Goal: Information Seeking & Learning: Learn about a topic

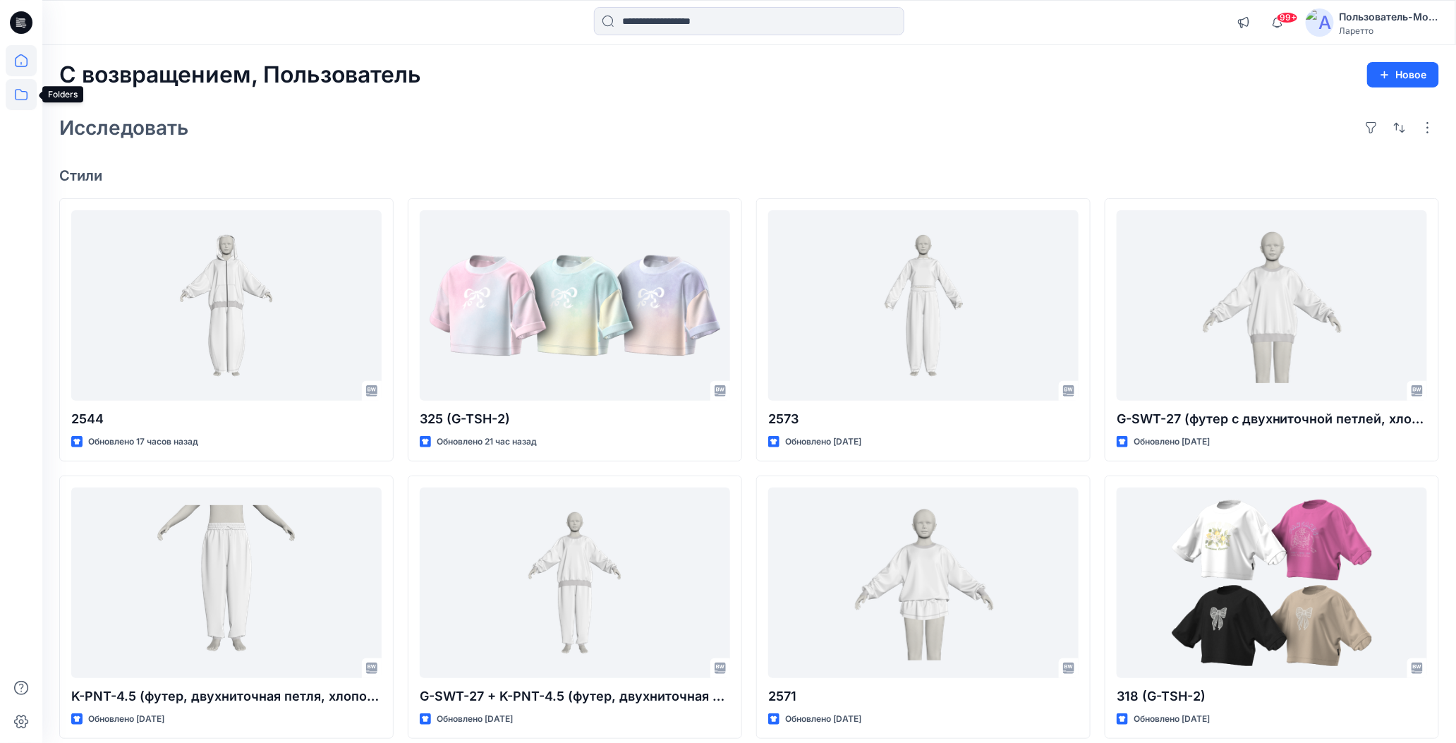
click at [20, 102] on icon at bounding box center [21, 94] width 31 height 31
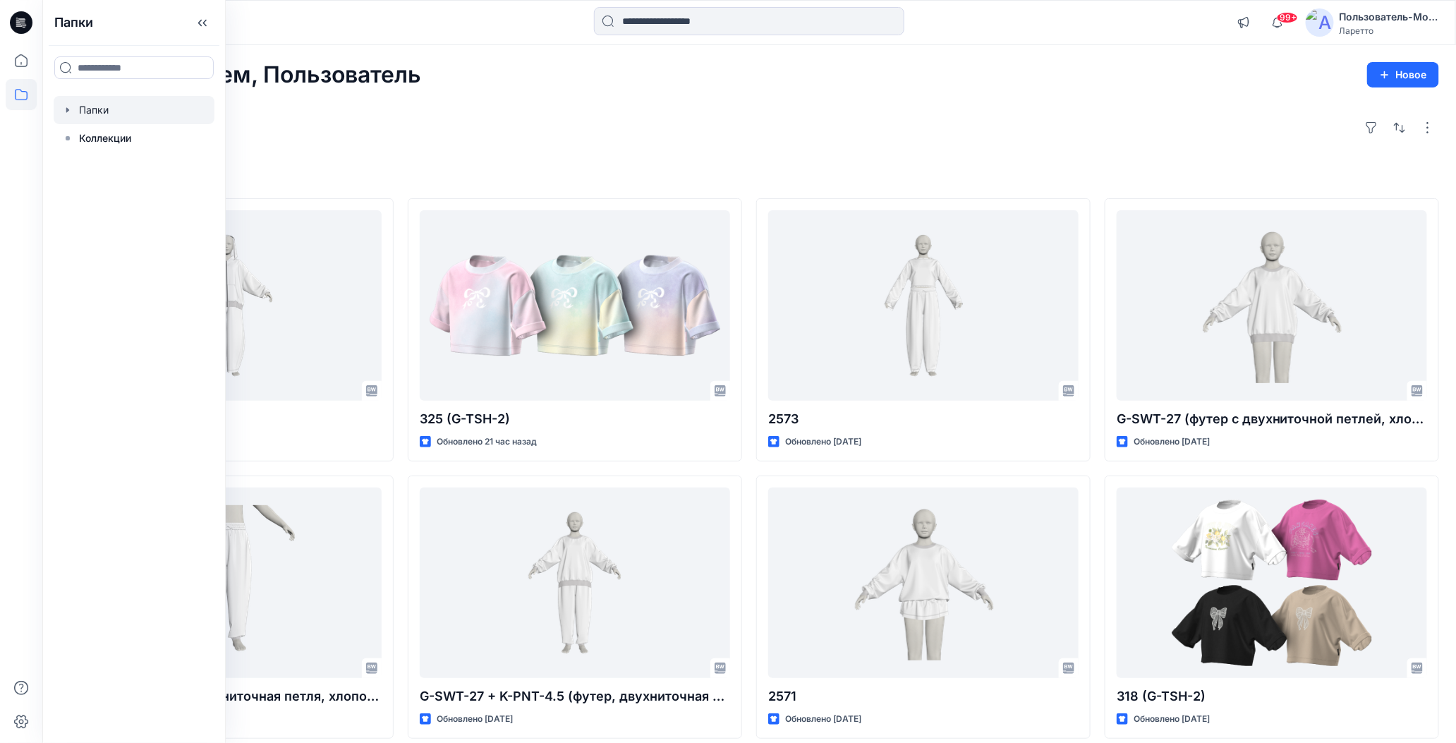
click at [84, 107] on div at bounding box center [134, 110] width 161 height 28
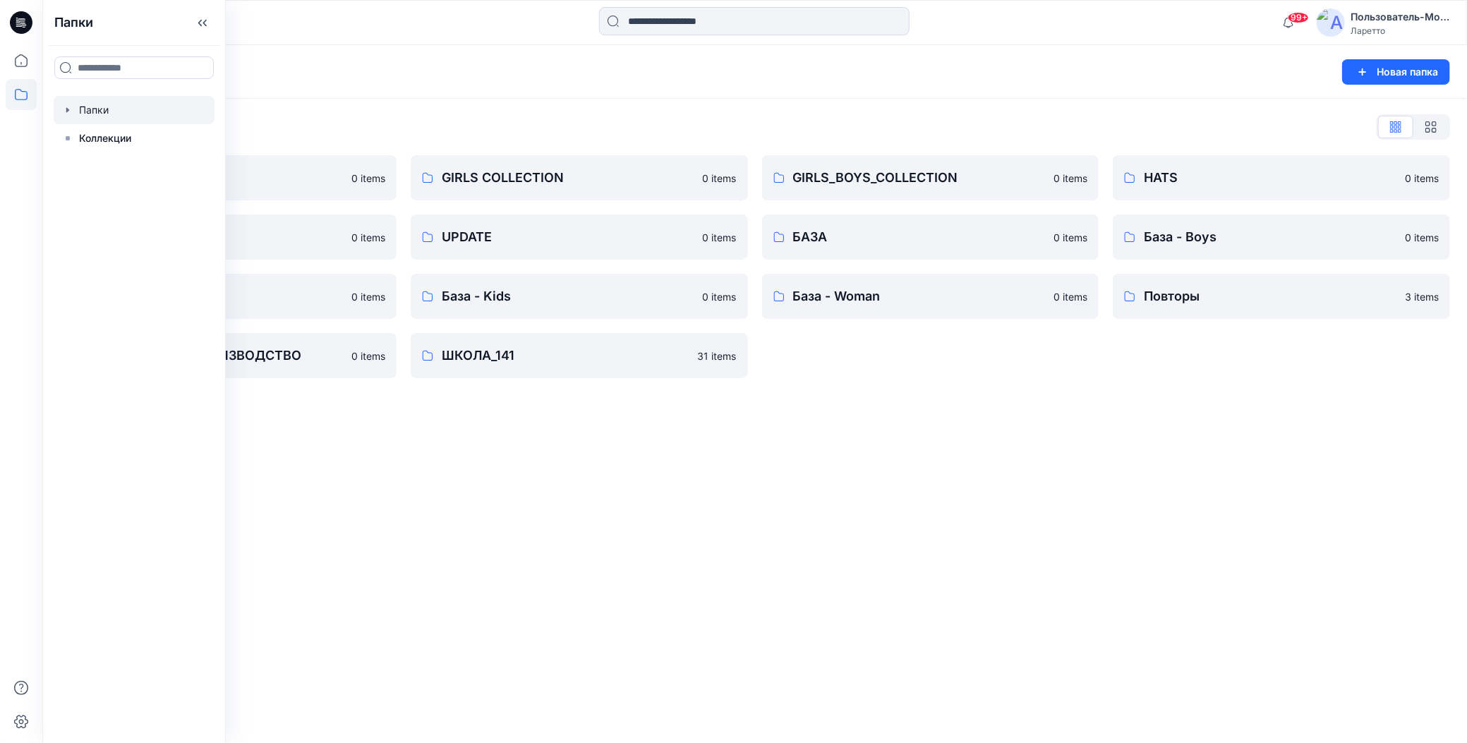
click at [659, 506] on div "Папки Новая папка Folders List BOY'S COLLECTION 0 items MISCELLANEOUS 0 items Б…" at bounding box center [754, 394] width 1424 height 698
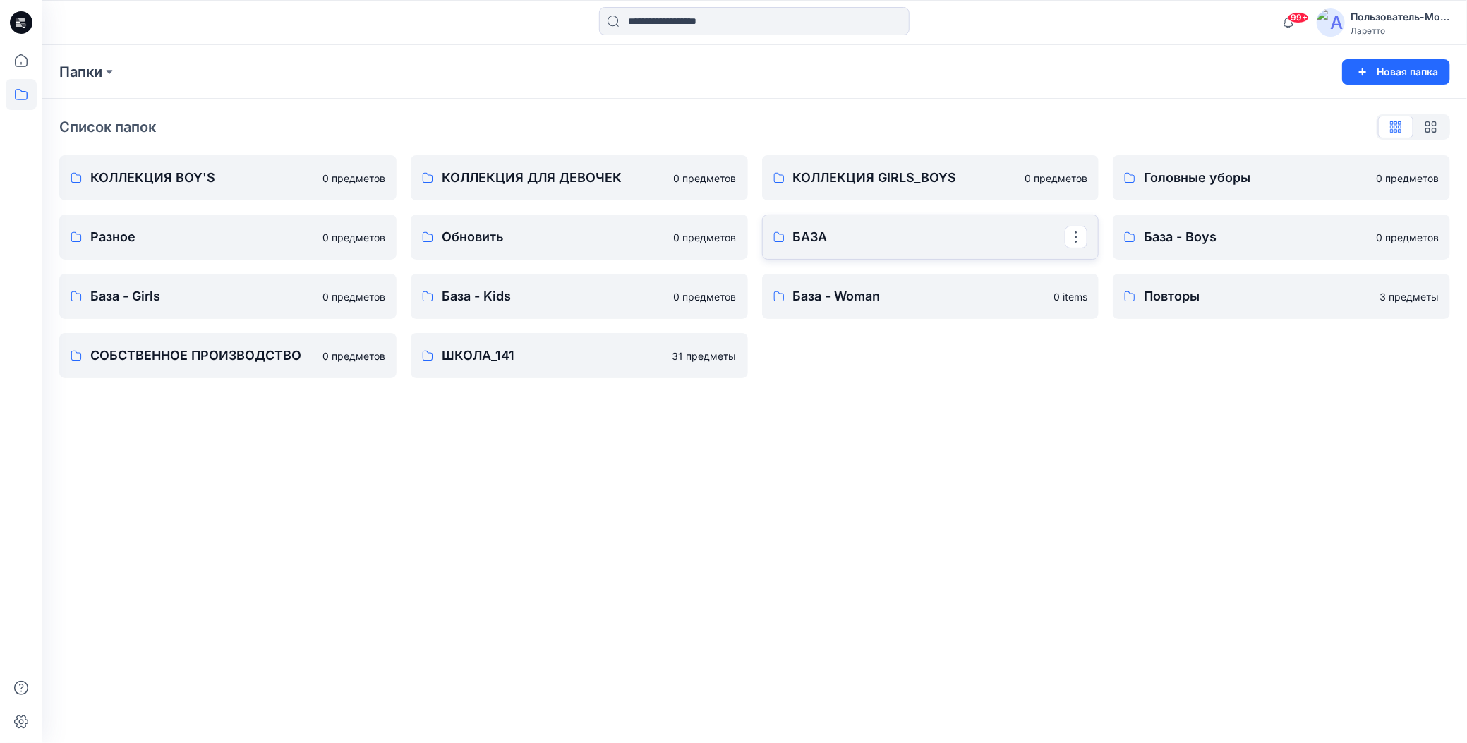
click at [904, 238] on p "БАЗА" at bounding box center [929, 237] width 272 height 20
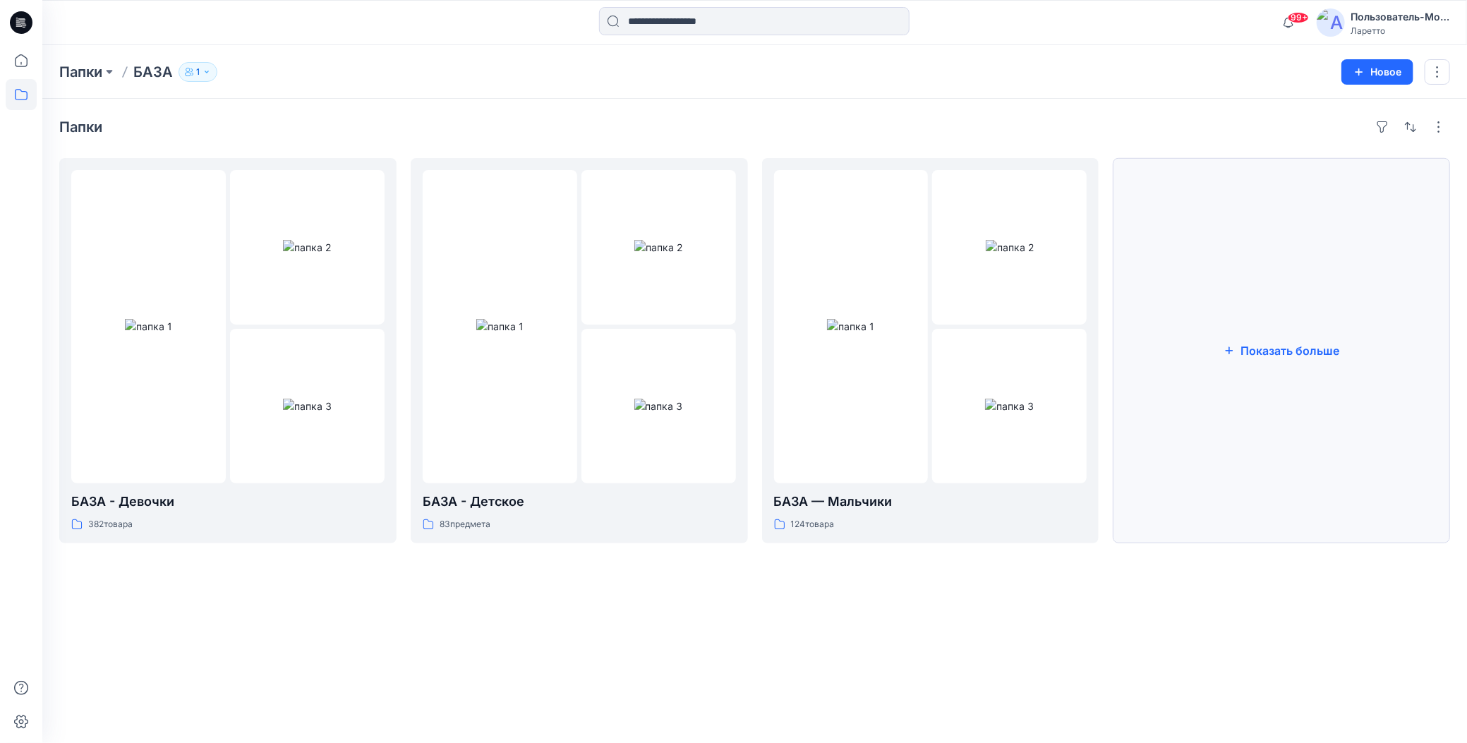
click at [1193, 394] on button "Показать больше" at bounding box center [1281, 350] width 337 height 385
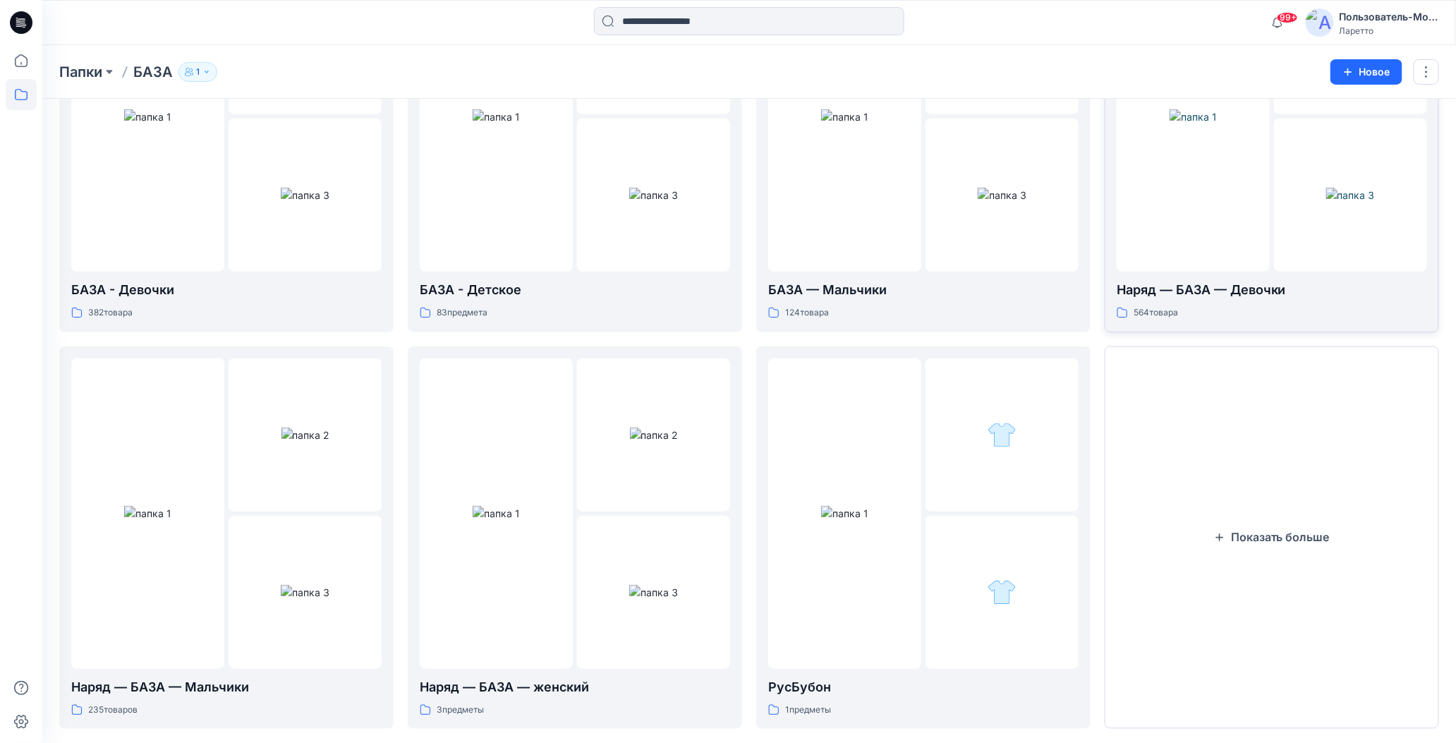
scroll to position [234, 0]
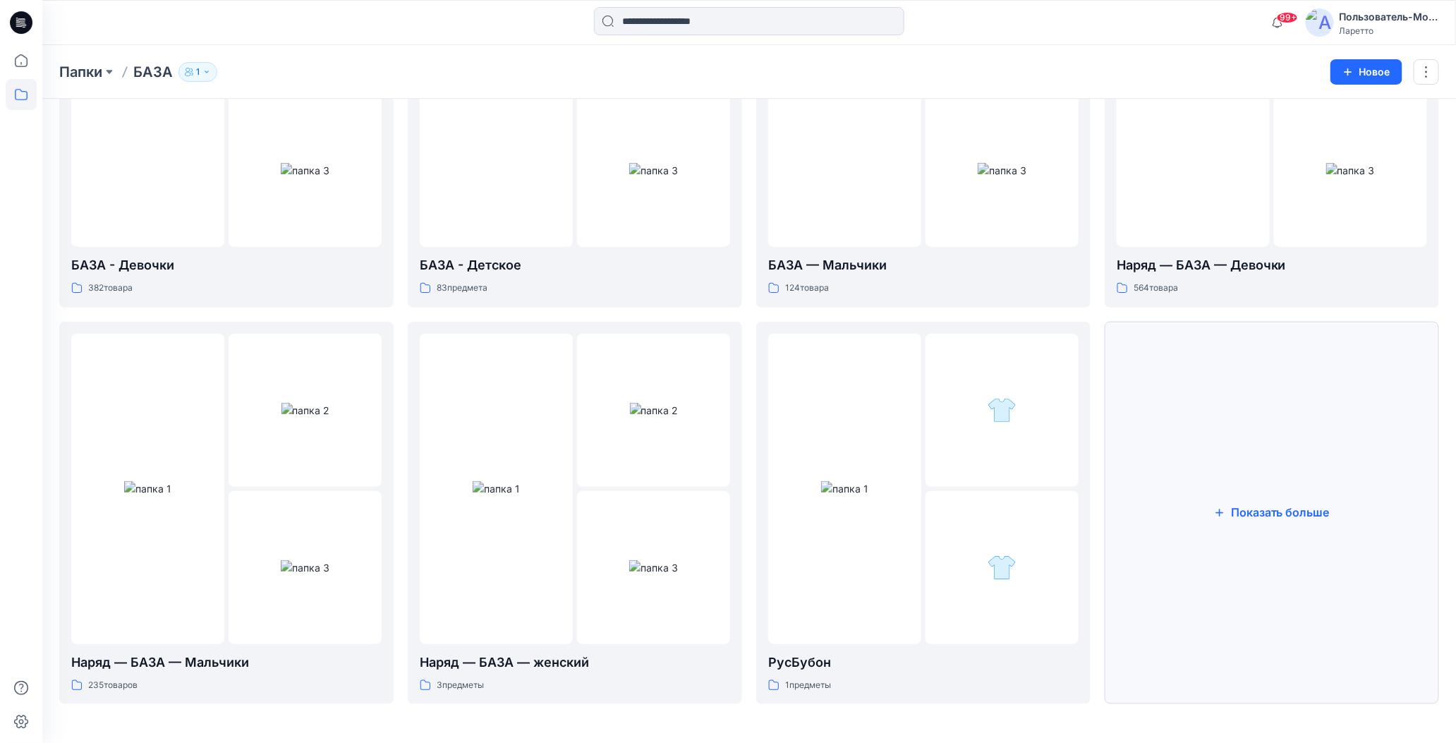
click at [1214, 403] on button "Показать больше" at bounding box center [1272, 513] width 334 height 383
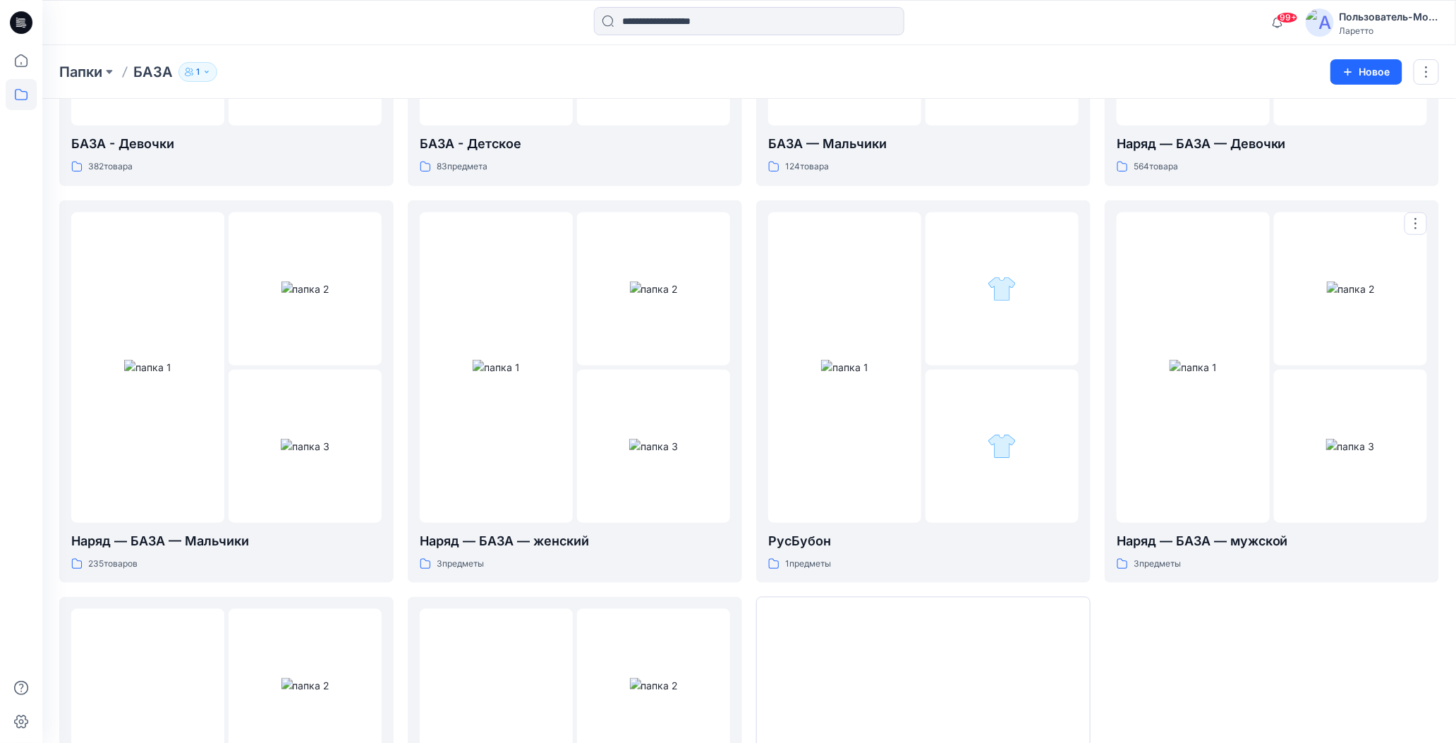
scroll to position [375, 0]
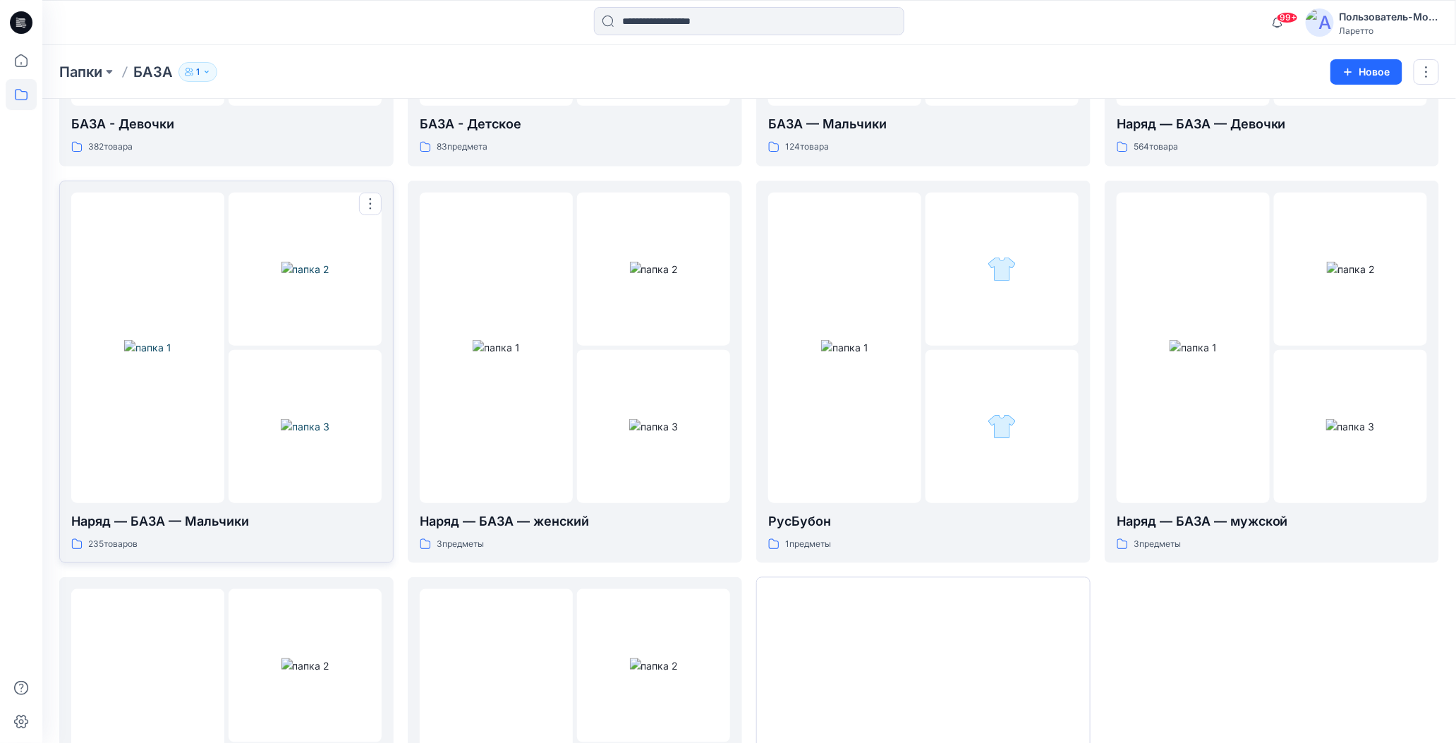
click at [281, 419] on img at bounding box center [305, 426] width 49 height 15
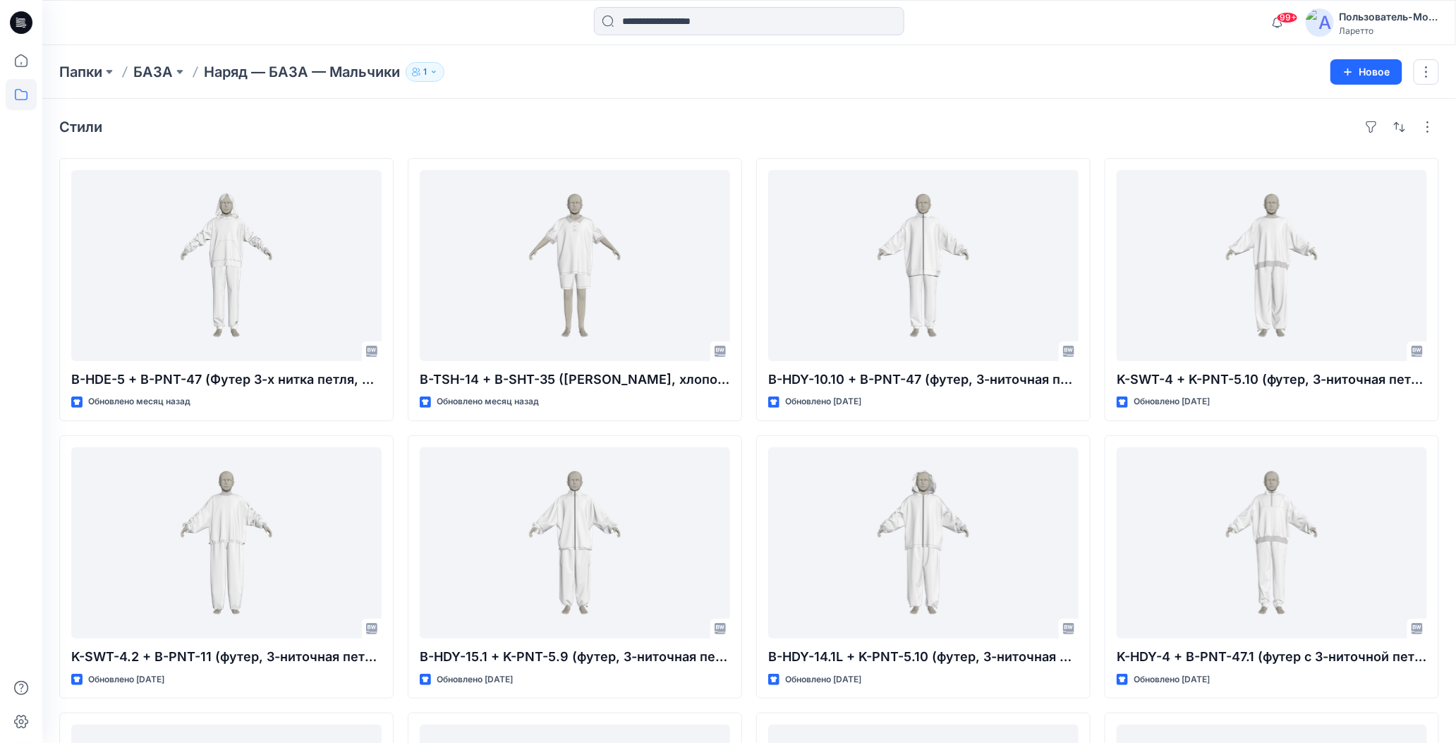
click at [880, 72] on div "Папки БАЗА Наряд — БАЗА — Мальчики 1" at bounding box center [694, 72] width 1270 height 20
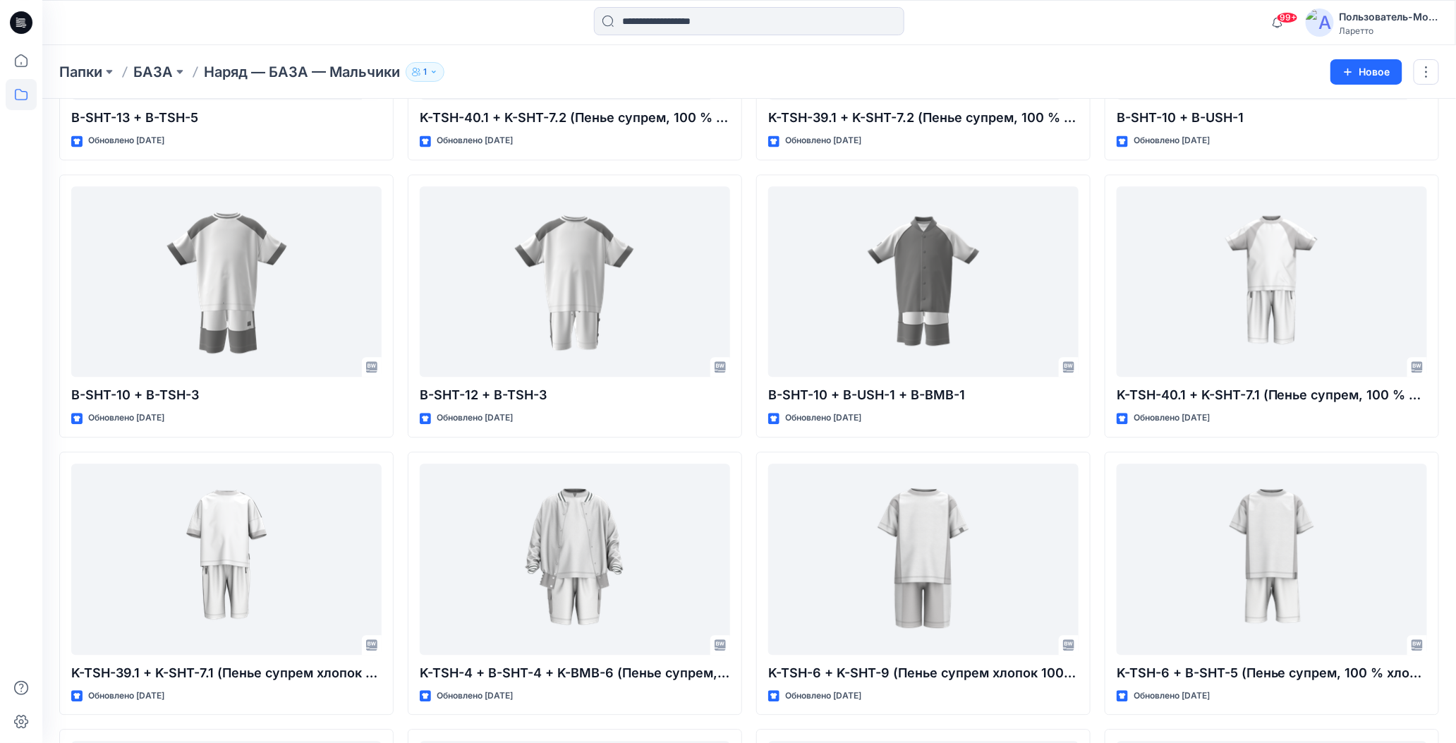
scroll to position [11741, 0]
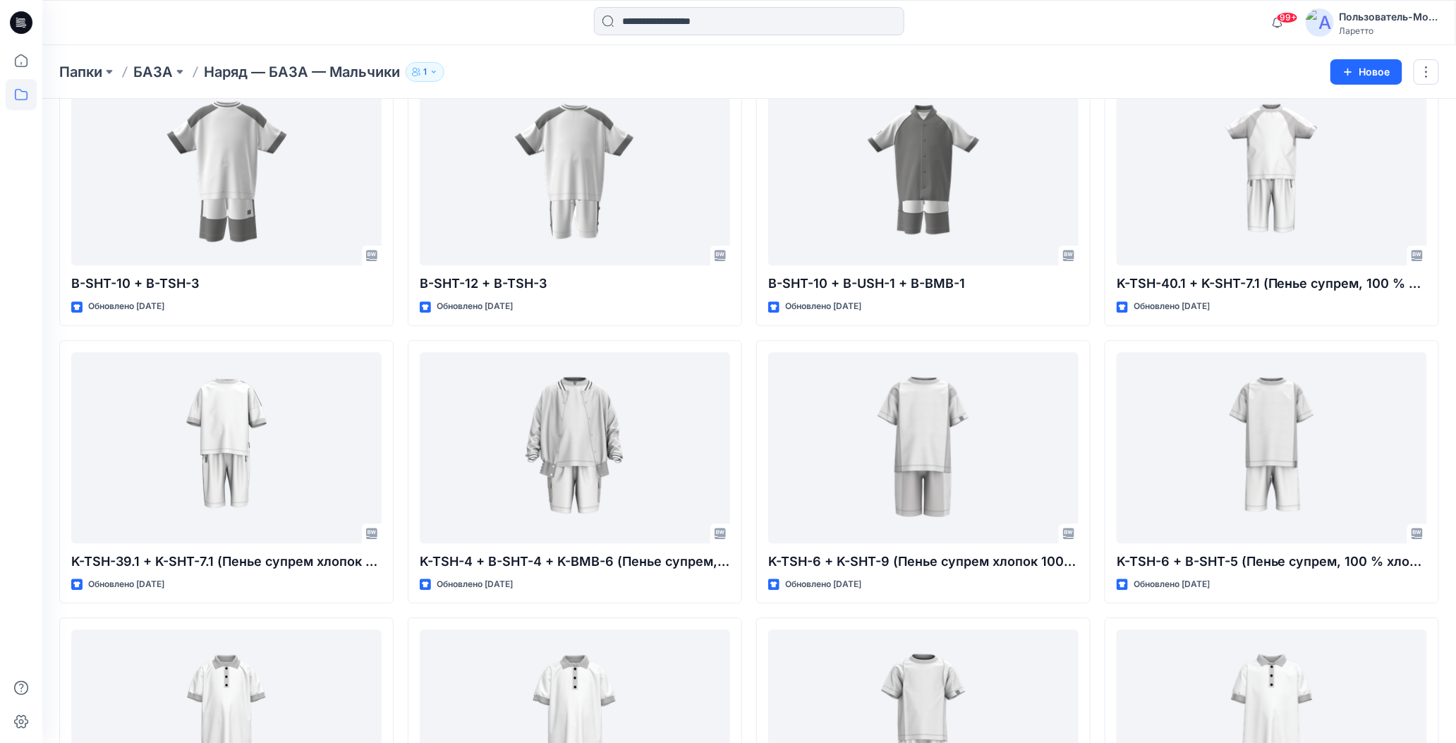
click at [1040, 33] on div at bounding box center [749, 22] width 707 height 31
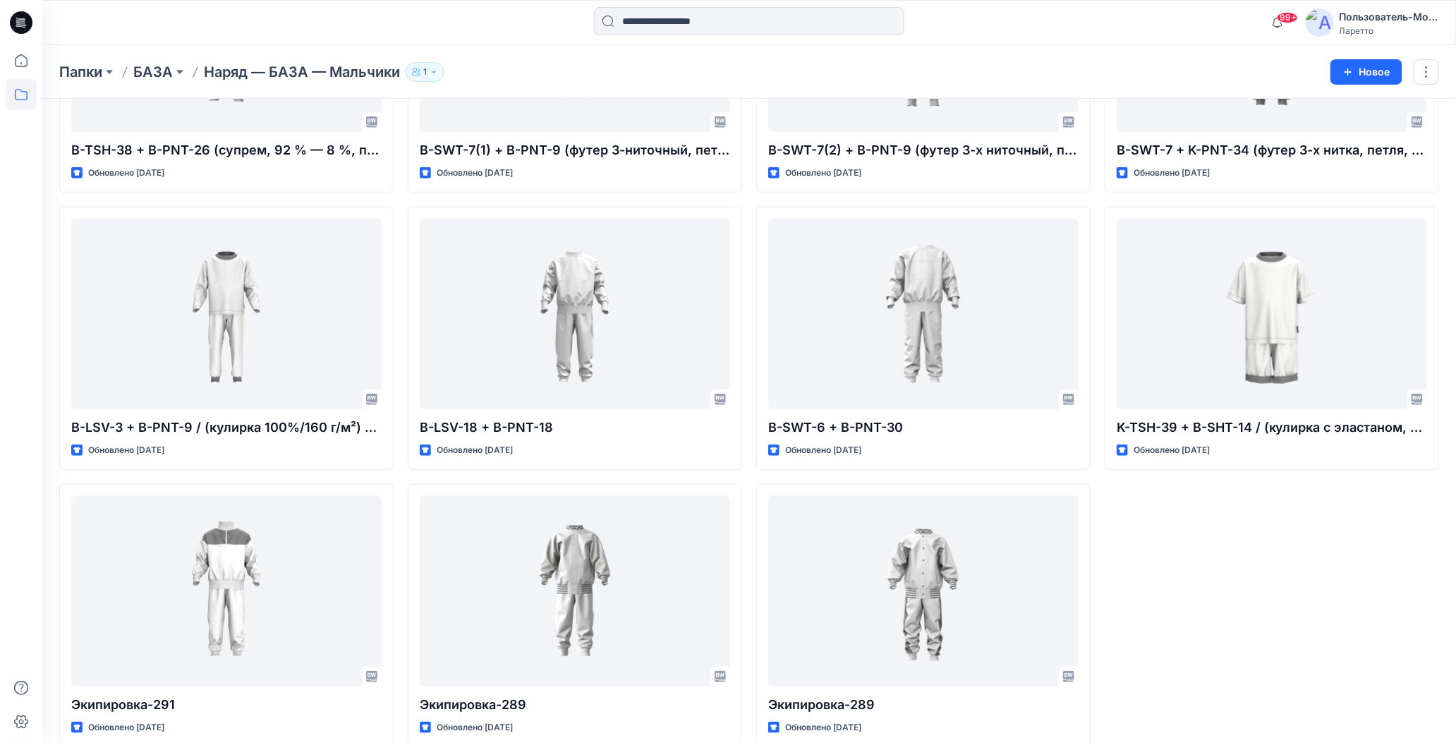
scroll to position [15767, 0]
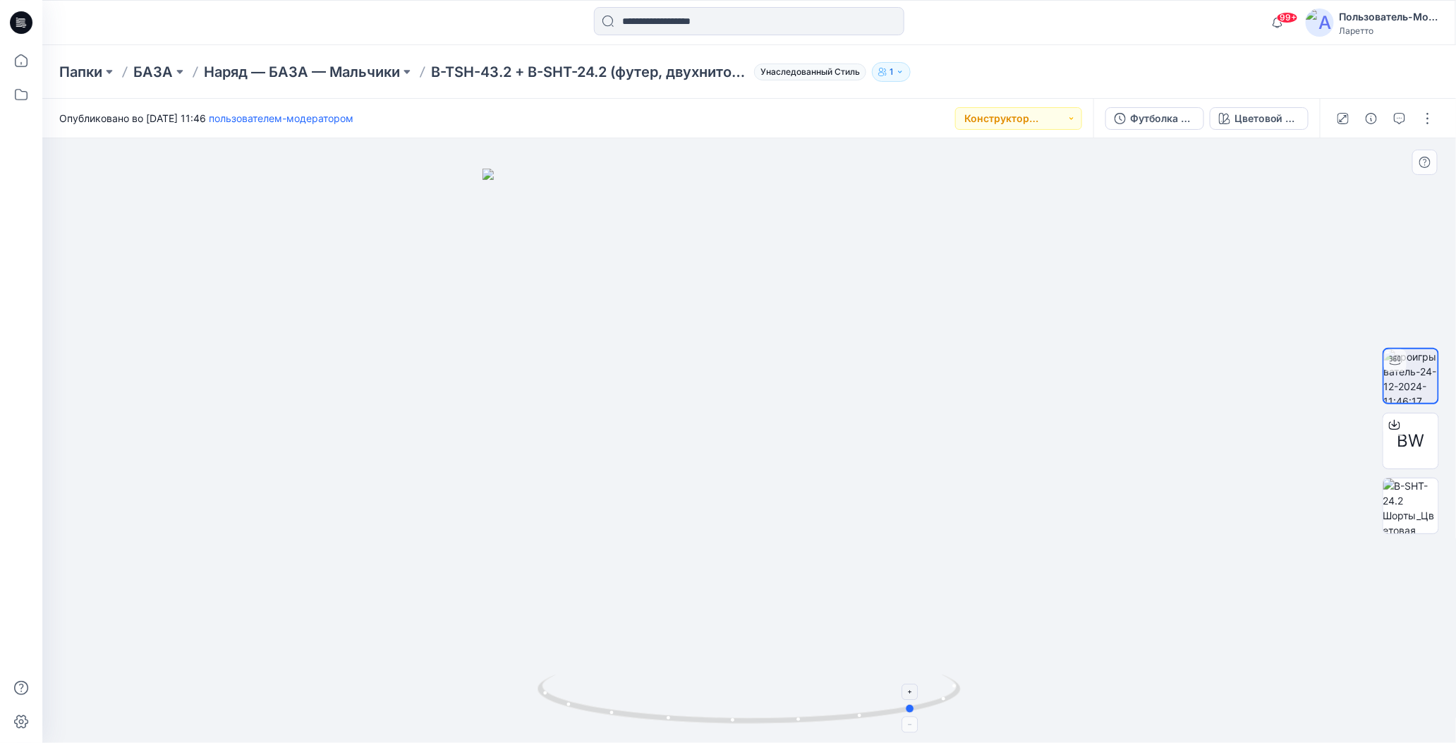
drag, startPoint x: 750, startPoint y: 716, endPoint x: 921, endPoint y: 714, distance: 170.7
click at [921, 714] on icon at bounding box center [751, 700] width 427 height 53
drag, startPoint x: 753, startPoint y: 719, endPoint x: 931, endPoint y: 718, distance: 177.1
click at [931, 718] on icon at bounding box center [751, 700] width 427 height 53
drag, startPoint x: 748, startPoint y: 723, endPoint x: 916, endPoint y: 722, distance: 168.6
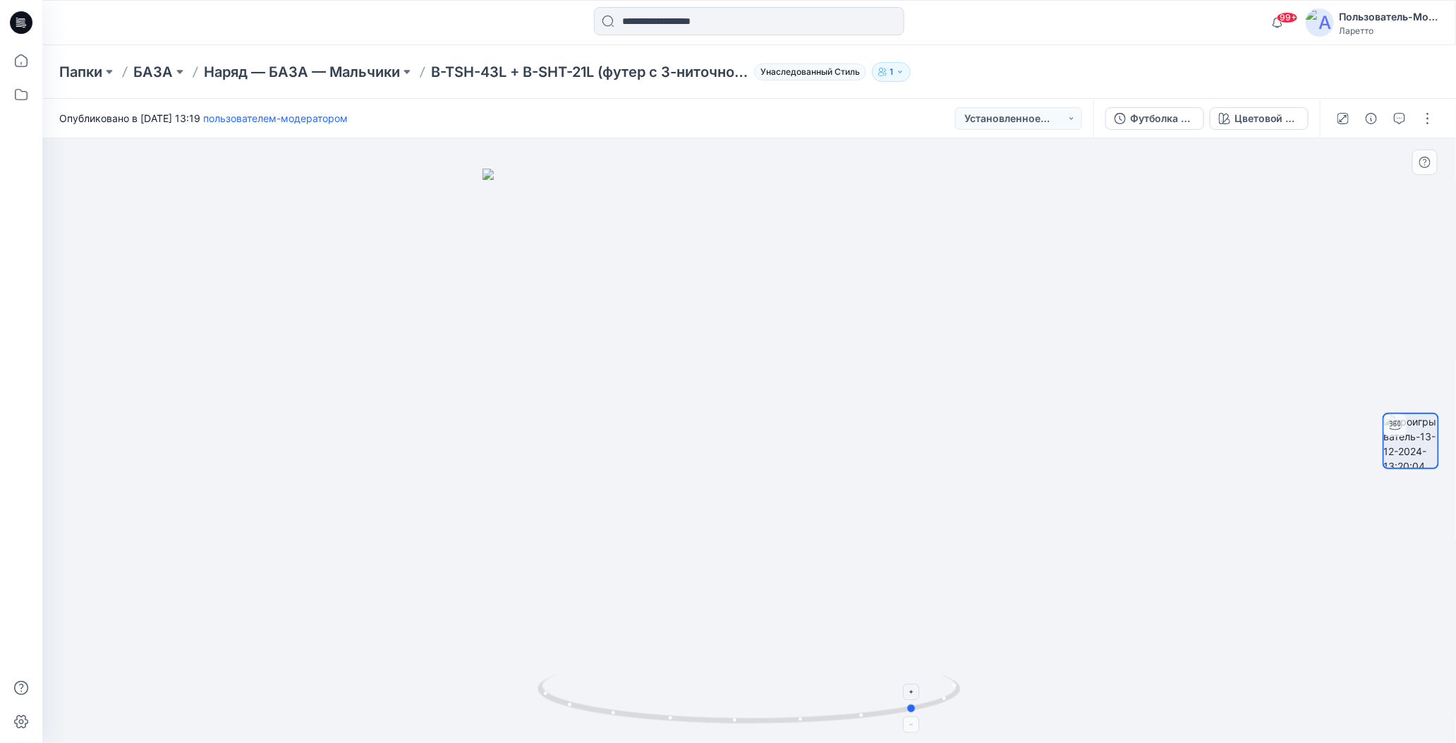
click at [916, 722] on icon at bounding box center [751, 700] width 427 height 53
drag, startPoint x: 915, startPoint y: 710, endPoint x: 822, endPoint y: 710, distance: 93.1
click at [822, 710] on icon at bounding box center [751, 700] width 427 height 53
click at [985, 54] on div "Папки БАЗА Наряд — БАЗА — Мальчики B-TSH-43L + B-SHT-21L (футер с 3-ниточной пе…" at bounding box center [749, 72] width 1414 height 54
drag, startPoint x: 749, startPoint y: 722, endPoint x: 917, endPoint y: 705, distance: 168.7
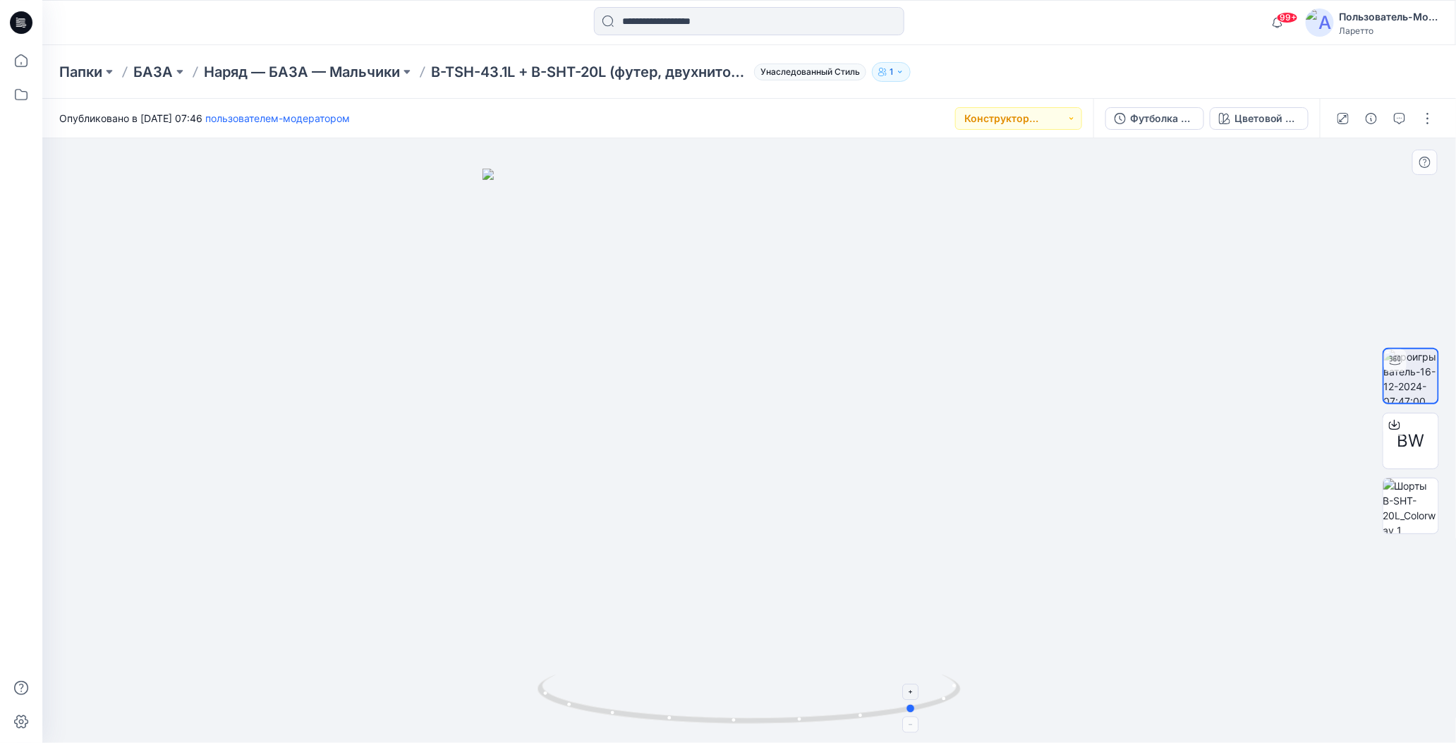
click at [917, 705] on icon at bounding box center [751, 700] width 427 height 53
drag, startPoint x: 751, startPoint y: 720, endPoint x: 676, endPoint y: 695, distance: 79.0
click at [676, 695] on icon at bounding box center [751, 700] width 427 height 53
drag, startPoint x: 748, startPoint y: 725, endPoint x: 886, endPoint y: 686, distance: 143.8
click at [886, 686] on icon at bounding box center [751, 700] width 427 height 53
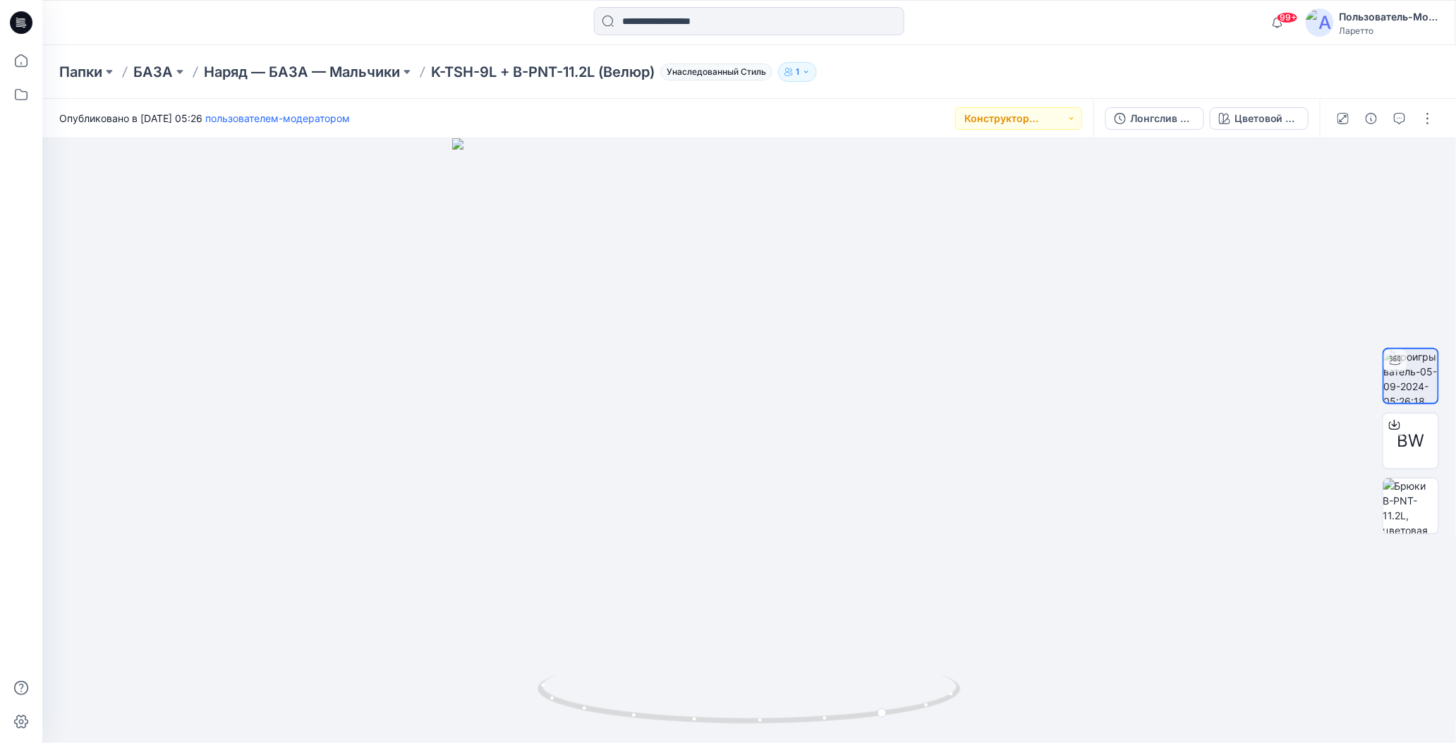
click at [858, 68] on div "Папки БАЗА Наряд — БАЗА — Мальчики K-TSH-9L + B-PNT-11.2L (Велюр) Унаследованны…" at bounding box center [694, 72] width 1270 height 20
drag, startPoint x: 745, startPoint y: 720, endPoint x: 941, endPoint y: 691, distance: 198.4
click at [941, 691] on icon at bounding box center [751, 700] width 427 height 53
drag, startPoint x: 931, startPoint y: 61, endPoint x: 879, endPoint y: 53, distance: 52.9
click at [931, 62] on div "Папки БАЗА Наряд — БАЗА — Мальчики К-ТШ-9Л + Б-ШТ-22.1 (Велюр) Унаследованный С…" at bounding box center [694, 72] width 1270 height 20
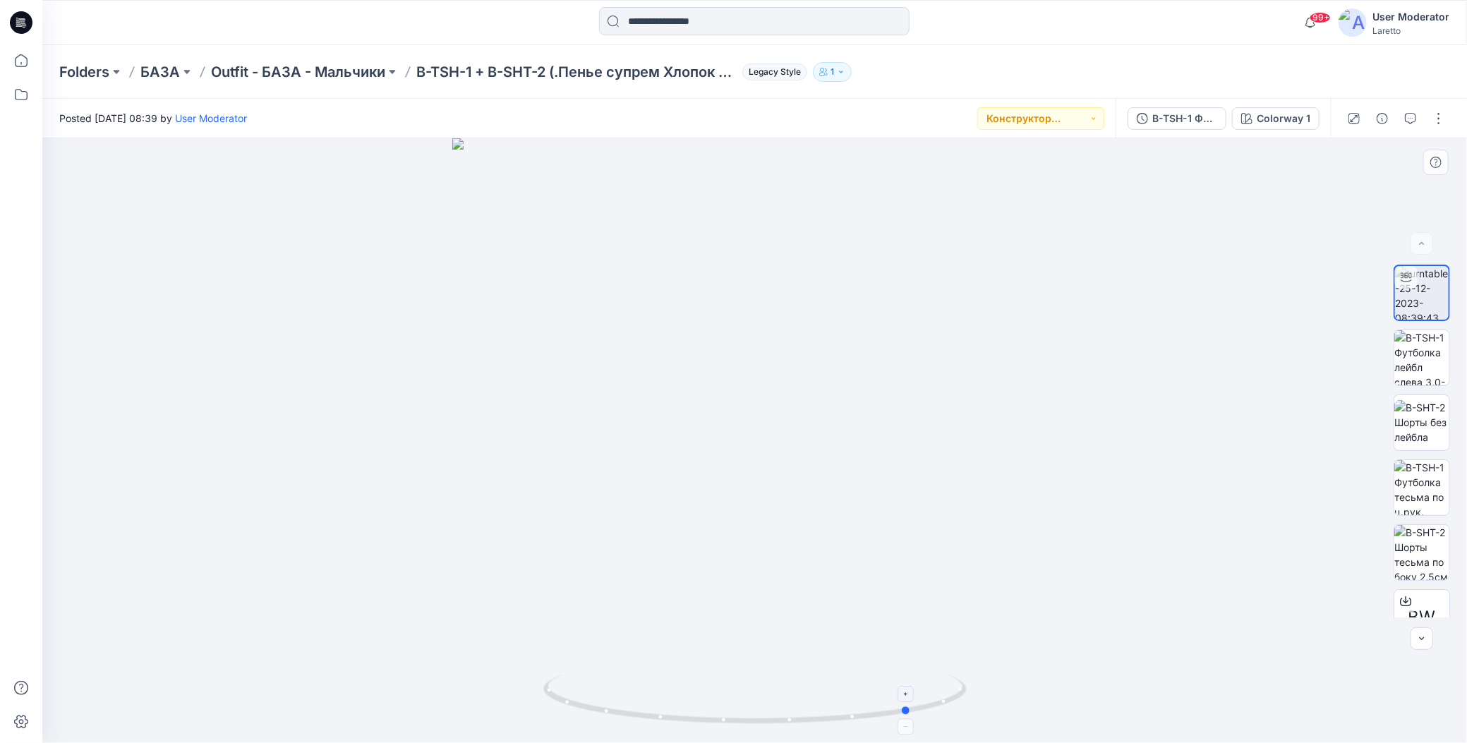
drag, startPoint x: 756, startPoint y: 723, endPoint x: 912, endPoint y: 675, distance: 163.8
click at [912, 675] on icon at bounding box center [756, 700] width 427 height 53
drag, startPoint x: 1033, startPoint y: 61, endPoint x: 1017, endPoint y: 53, distance: 18.0
click at [1033, 61] on div "Folders БАЗА Outfit - БАЗА - Мальчики B-TSH-1 + B-SHT-2 (.Пенье супрем Хлопок 1…" at bounding box center [754, 72] width 1424 height 54
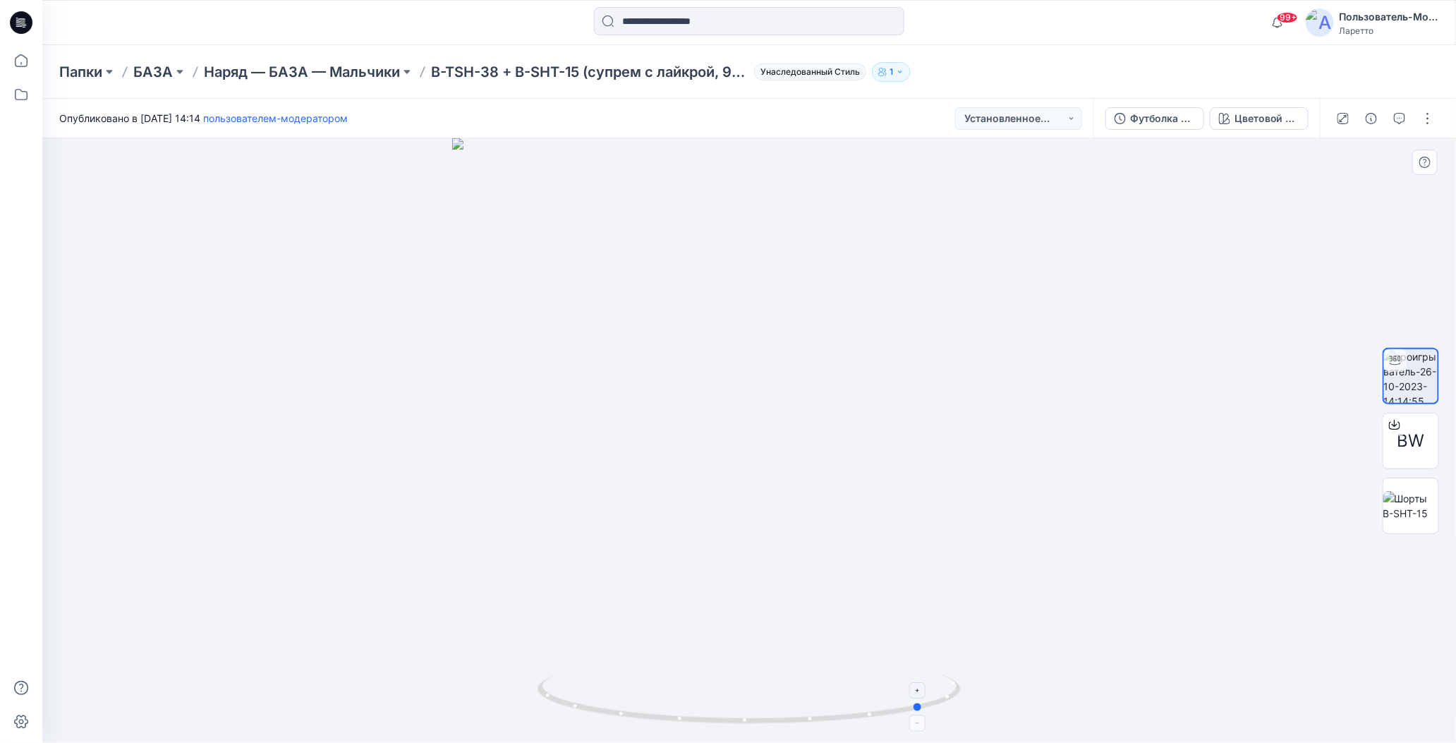
drag, startPoint x: 752, startPoint y: 722, endPoint x: 921, endPoint y: 679, distance: 173.8
click at [927, 686] on icon at bounding box center [751, 700] width 427 height 53
